Goal: Communication & Community: Answer question/provide support

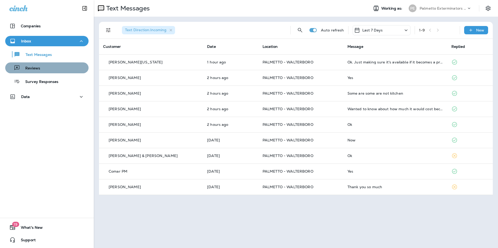
click at [66, 66] on div "Reviews" at bounding box center [46, 68] width 79 height 8
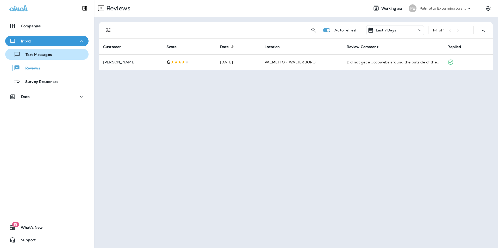
click at [67, 57] on div "Text Messages" at bounding box center [46, 55] width 79 height 8
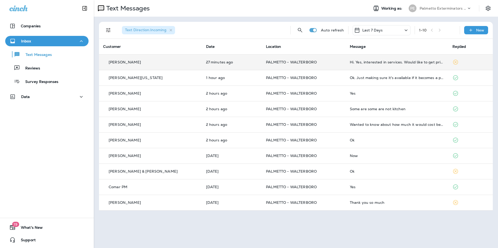
click at [380, 63] on div "Hi. Yes, interested in services. Would like to get pricing." at bounding box center [397, 62] width 95 height 4
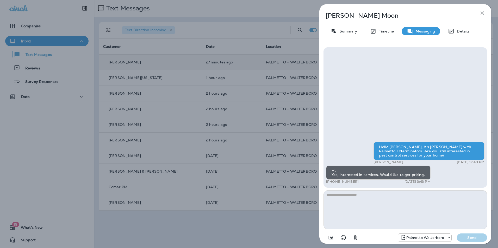
click at [358, 198] on textarea at bounding box center [406, 210] width 164 height 39
type textarea "**********"
click at [470, 235] on button "Send" at bounding box center [472, 238] width 30 height 8
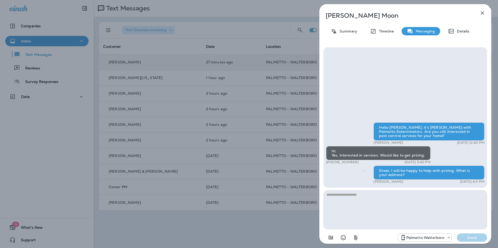
click at [481, 12] on icon "button" at bounding box center [482, 12] width 3 height 3
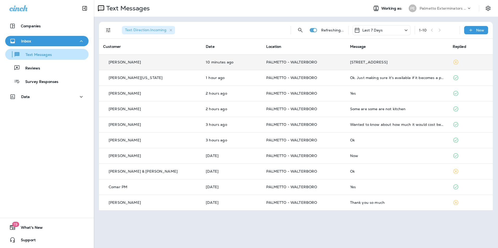
click at [77, 58] on button "Text Messages" at bounding box center [46, 54] width 83 height 11
click at [350, 62] on div "[STREET_ADDRESS]" at bounding box center [397, 62] width 94 height 4
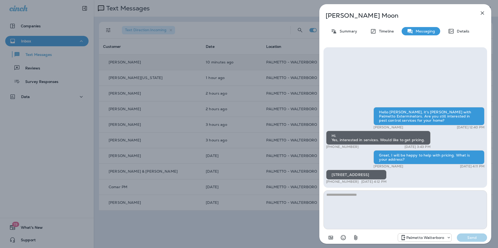
click at [376, 195] on textarea at bounding box center [406, 210] width 164 height 39
type textarea "**********"
click at [470, 241] on button "Send" at bounding box center [472, 238] width 30 height 8
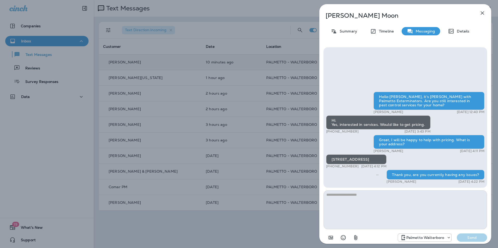
click at [482, 13] on icon "button" at bounding box center [482, 13] width 6 height 6
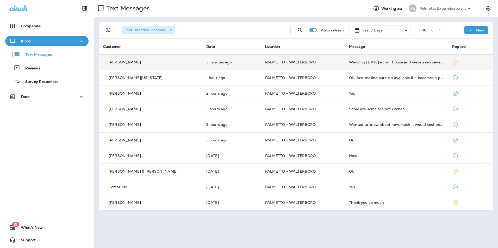
click at [366, 68] on td "Wedding [DATE] at our house and weve seen several roaches inside. Like to addre…" at bounding box center [396, 62] width 103 height 16
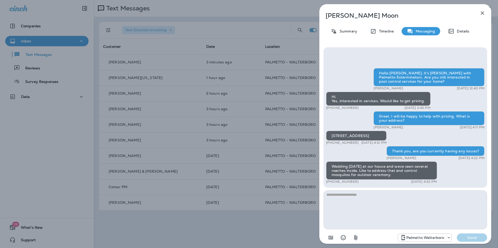
click at [481, 14] on icon "button" at bounding box center [482, 13] width 6 height 6
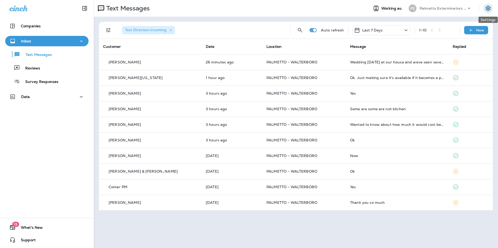
click at [488, 9] on icon "Settings" at bounding box center [488, 8] width 5 height 5
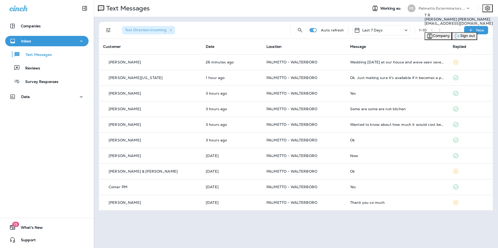
drag, startPoint x: 440, startPoint y: 88, endPoint x: 433, endPoint y: 88, distance: 6.8
click at [460, 38] on span "Sign out" at bounding box center [467, 35] width 15 height 5
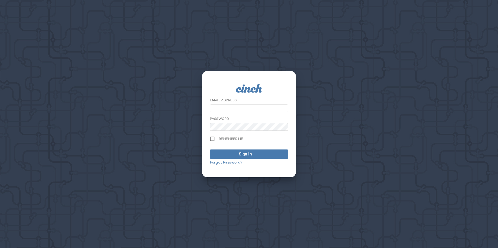
type input "**********"
